Goal: Find specific page/section: Find specific page/section

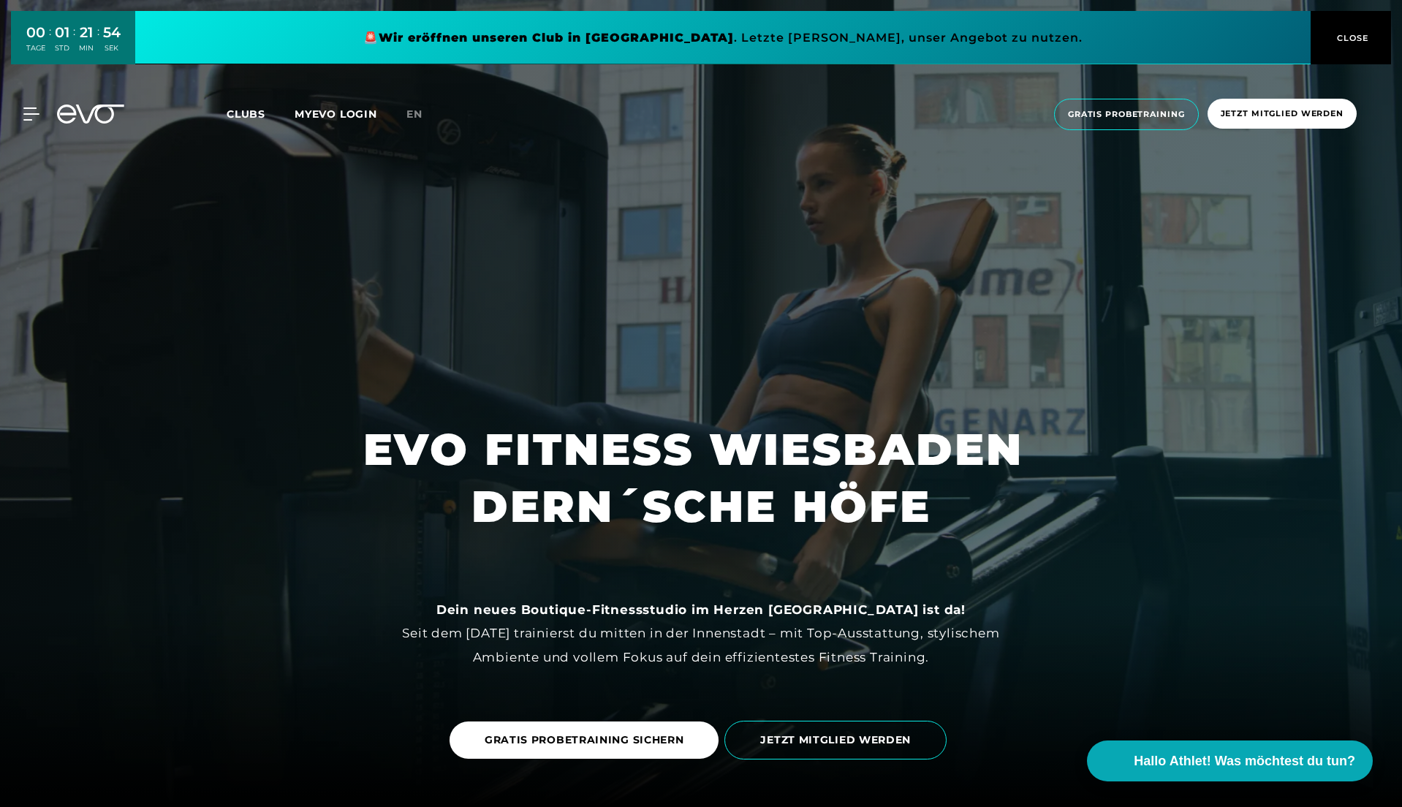
click at [26, 118] on icon at bounding box center [31, 113] width 16 height 13
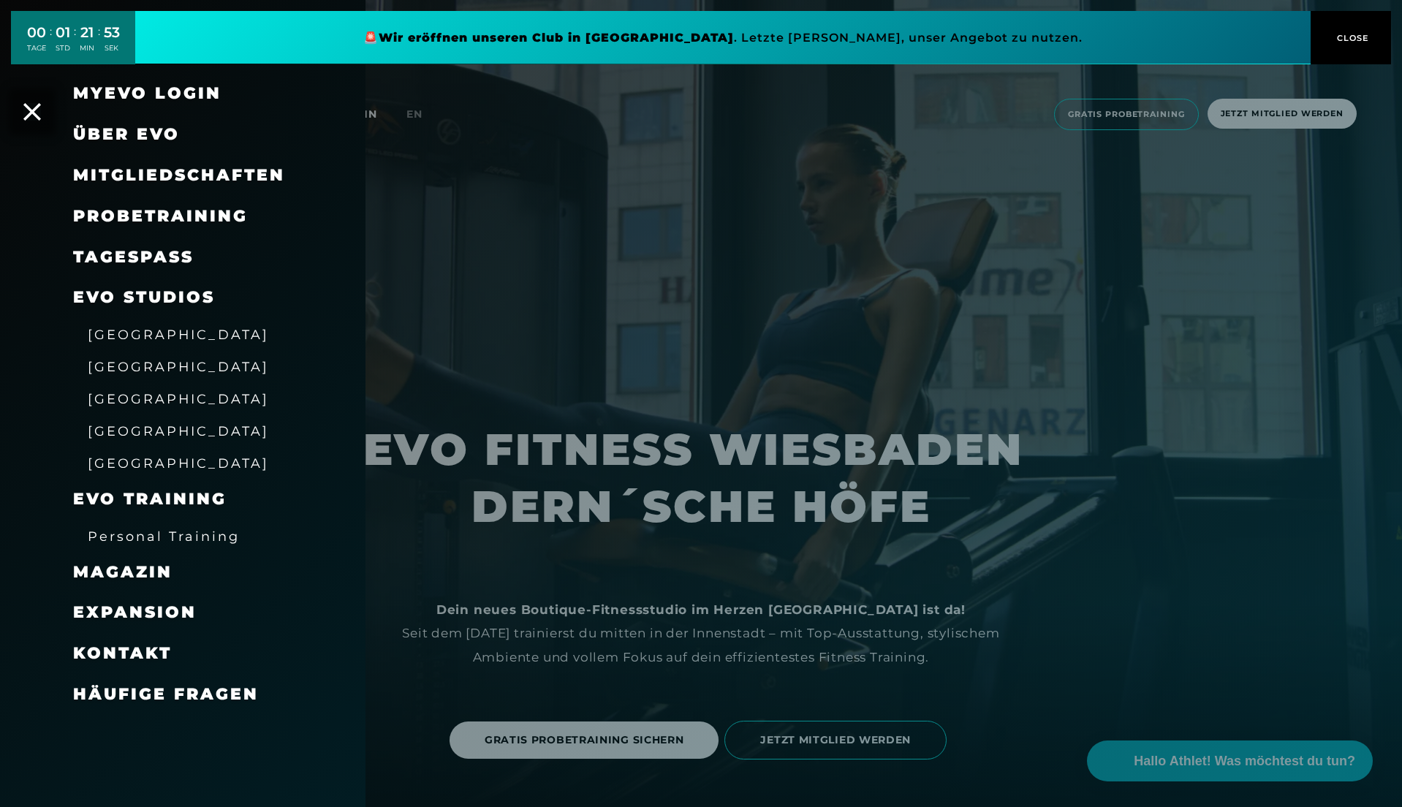
click at [26, 118] on icon at bounding box center [32, 112] width 18 height 18
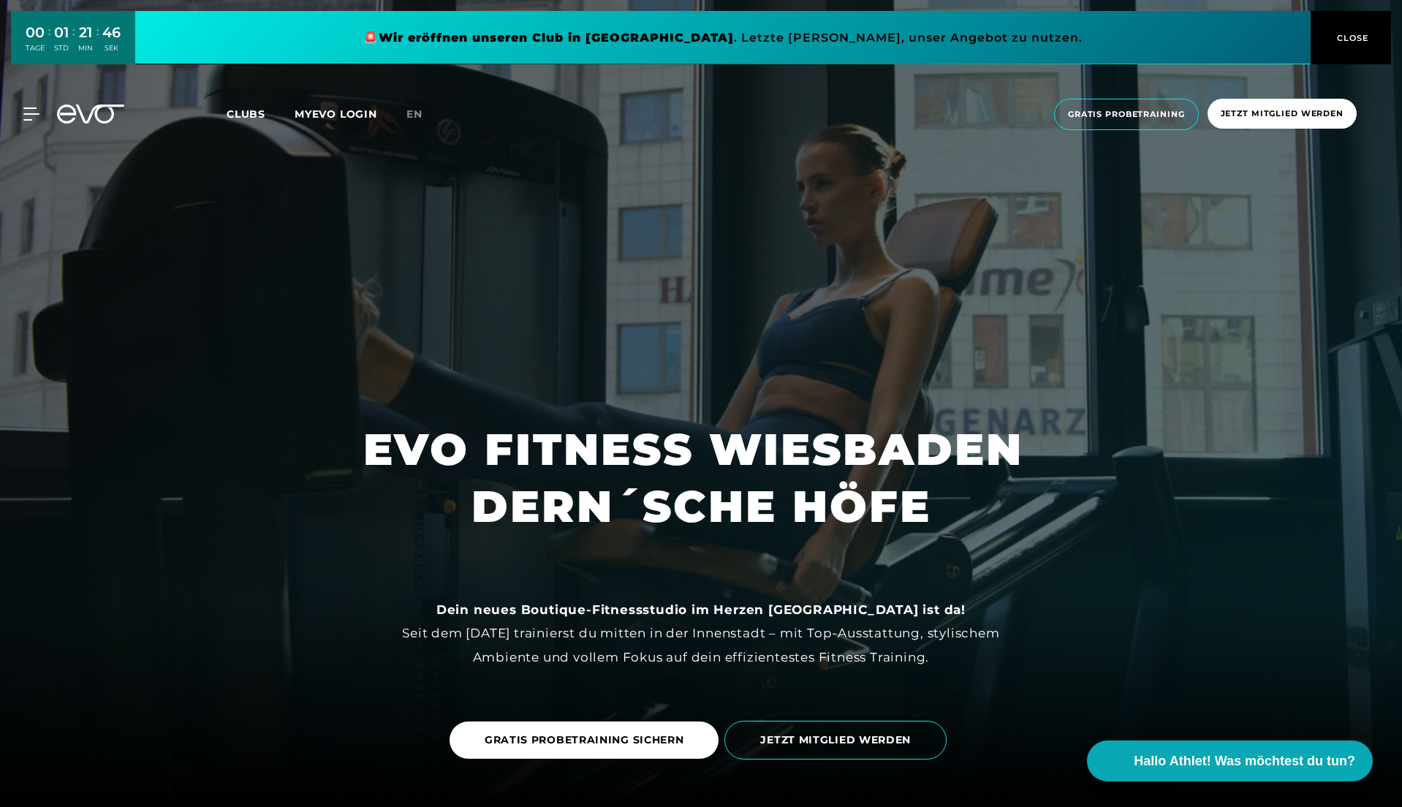
click at [24, 117] on icon at bounding box center [31, 113] width 16 height 13
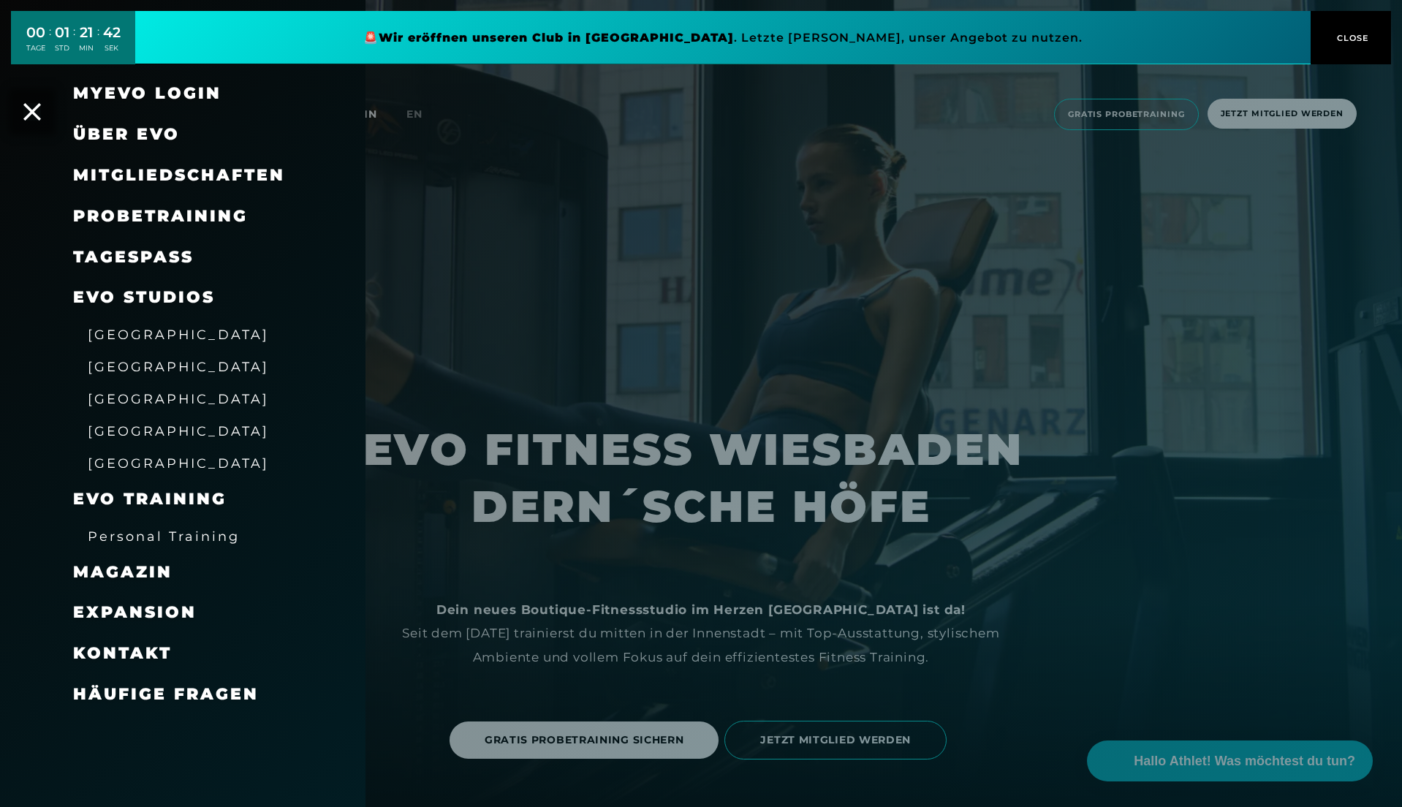
click at [134, 465] on span "[GEOGRAPHIC_DATA]" at bounding box center [178, 462] width 181 height 15
click at [142, 468] on span "[GEOGRAPHIC_DATA]" at bounding box center [178, 462] width 181 height 15
click at [28, 117] on icon at bounding box center [32, 112] width 18 height 18
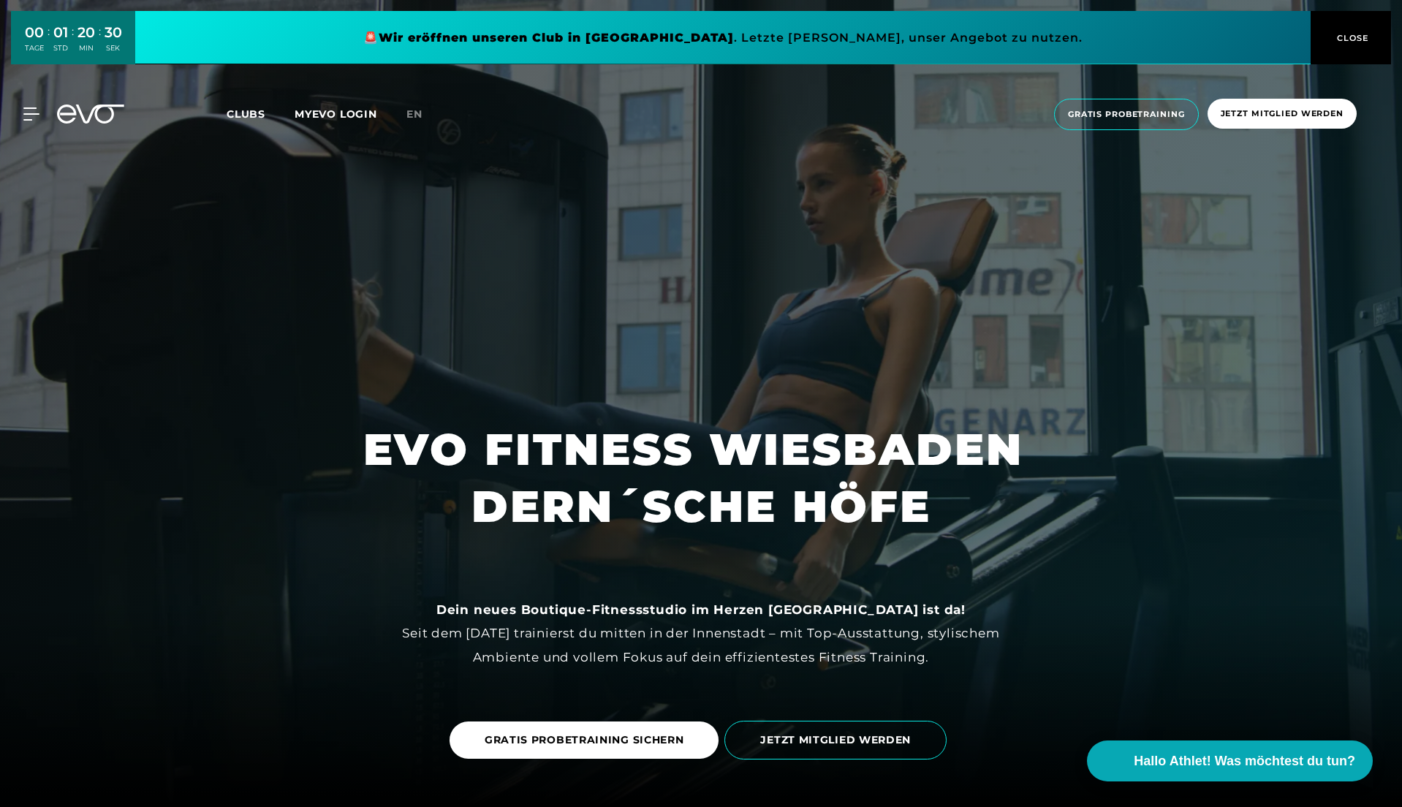
click at [26, 120] on icon at bounding box center [30, 114] width 15 height 12
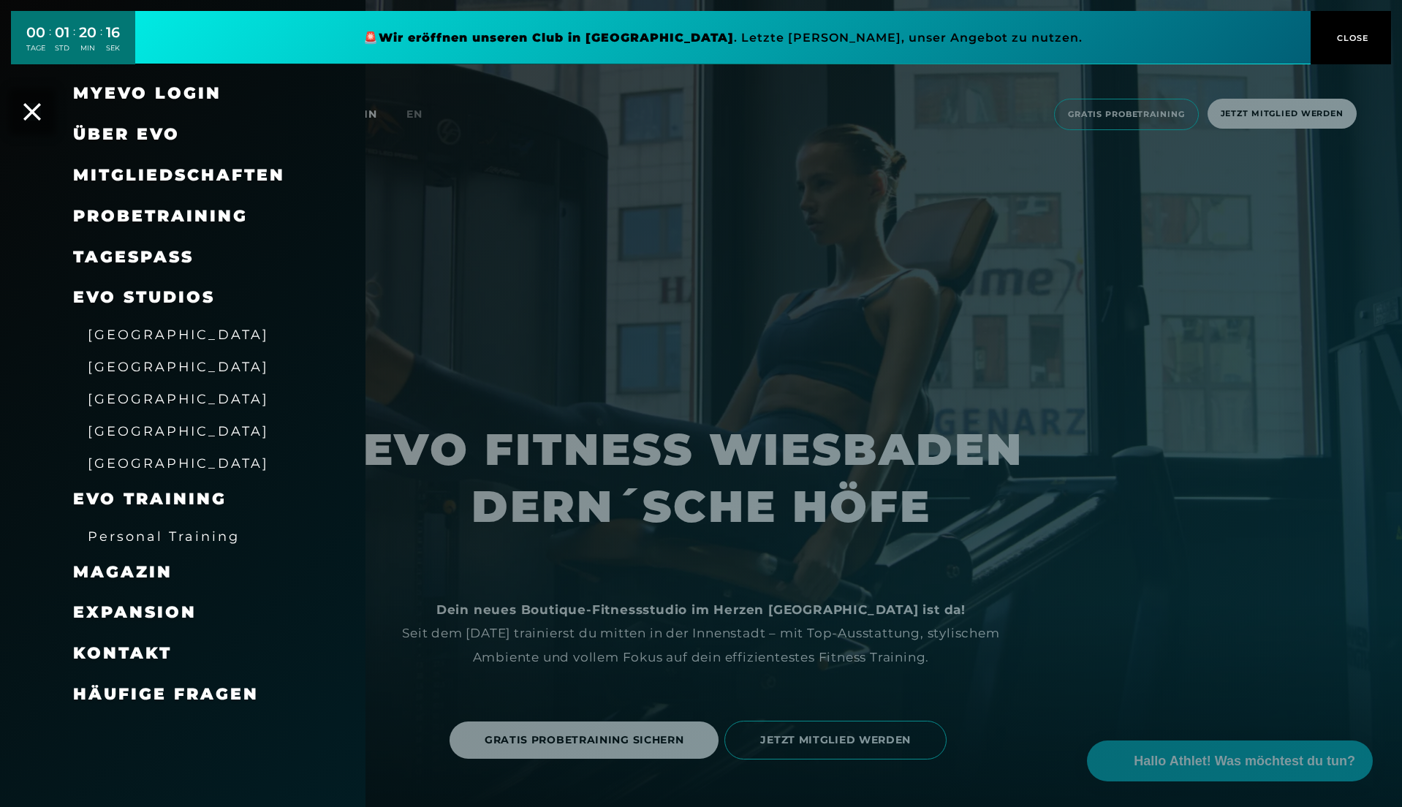
click at [148, 254] on link "TAGESPASS" at bounding box center [133, 257] width 121 height 20
